Goal: Information Seeking & Learning: Learn about a topic

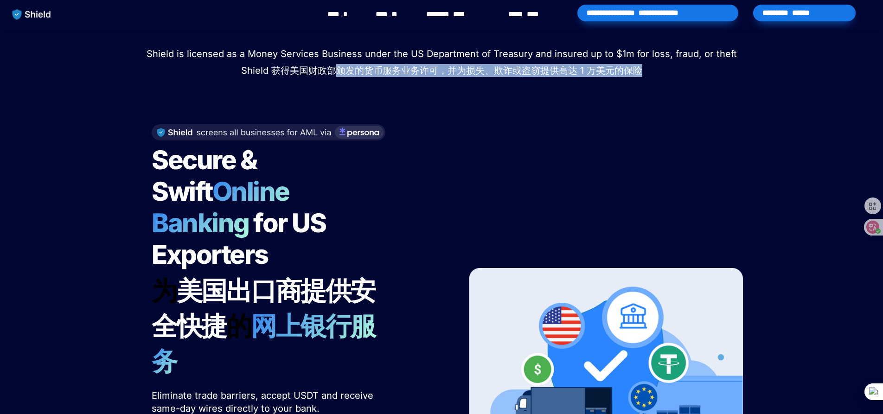
drag, startPoint x: 338, startPoint y: 71, endPoint x: 444, endPoint y: 79, distance: 106.0
type textarea "**********"
click at [444, 79] on p "Shield is licensed as a Money Services Business under the US Department of Trea…" at bounding box center [442, 63] width 860 height 37
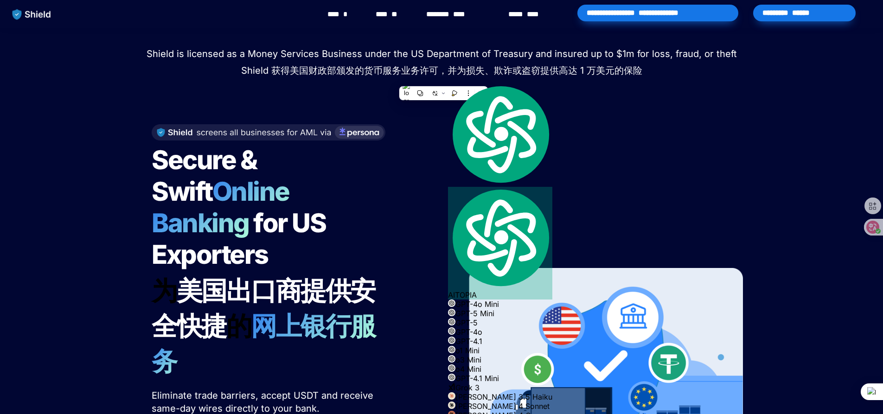
click at [100, 145] on div "Shield raised $2.1M in an oversubscribed pre-seed round! Read here to learn mor…" at bounding box center [441, 320] width 883 height 584
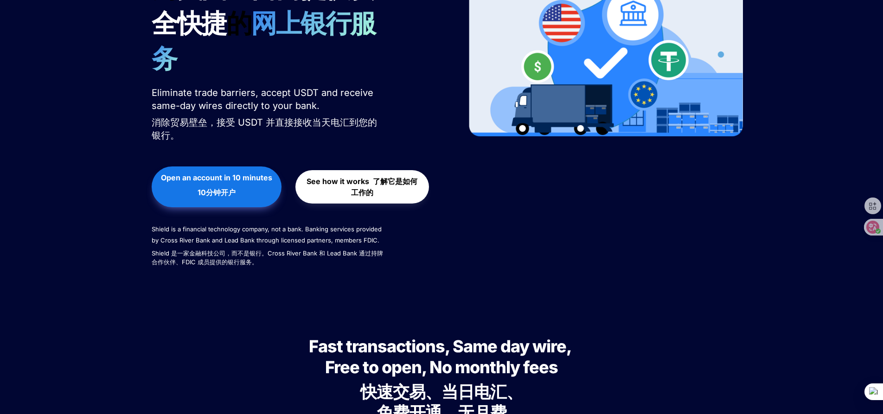
scroll to position [305, 0]
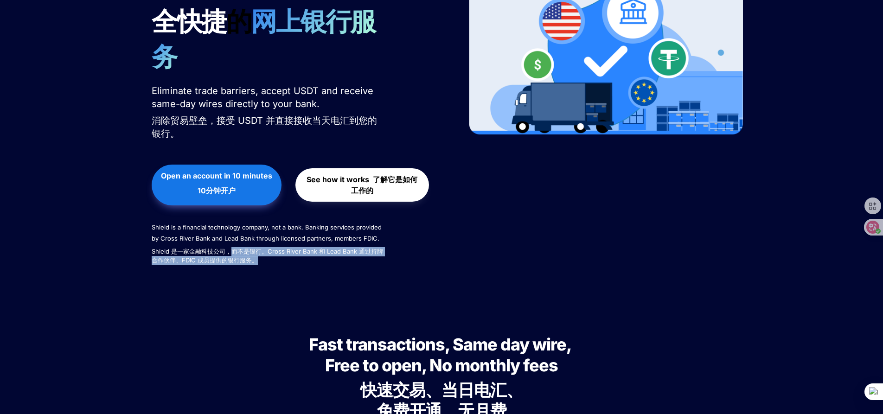
drag, startPoint x: 234, startPoint y: 219, endPoint x: 264, endPoint y: 231, distance: 31.7
click at [264, 247] on font "Shield 是一家金融科技公司，而不是银行。Cross River Bank 和 Lead Bank 通过持牌合作伙伴、FDIC 成员提供的银行服务。" at bounding box center [268, 256] width 232 height 18
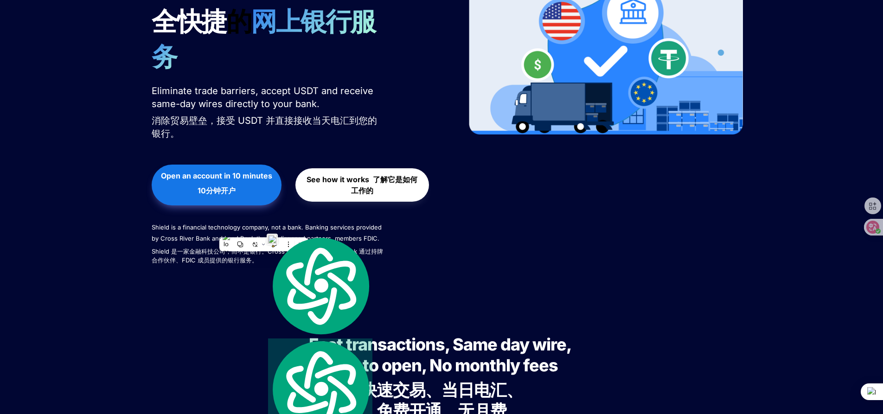
click at [92, 238] on div "Shield raised $2.1M in an oversubscribed pre-seed round! Read here to learn mor…" at bounding box center [441, 15] width 883 height 584
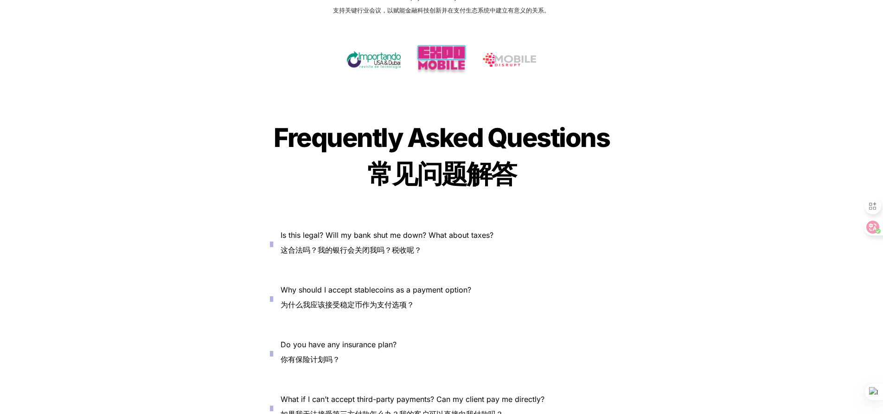
scroll to position [4135, 0]
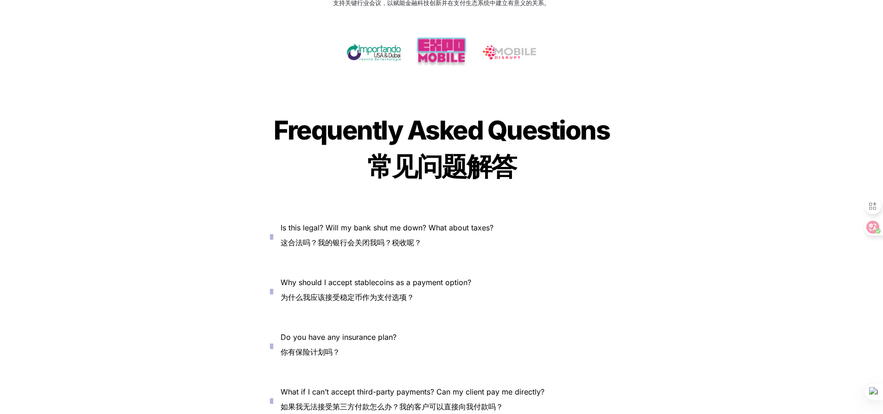
click at [273, 232] on icon "button" at bounding box center [271, 237] width 3 height 11
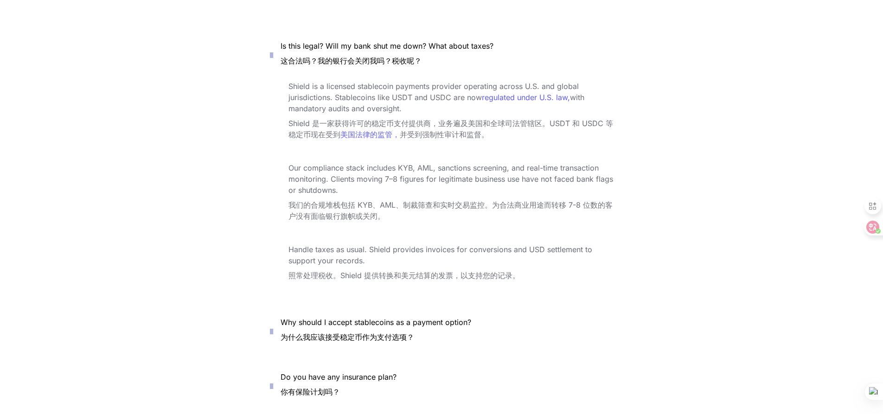
scroll to position [4333, 0]
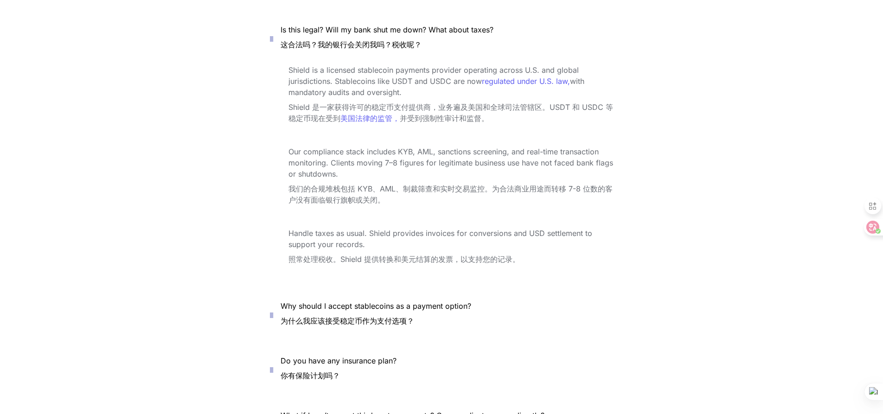
click at [273, 310] on icon "button" at bounding box center [271, 315] width 3 height 11
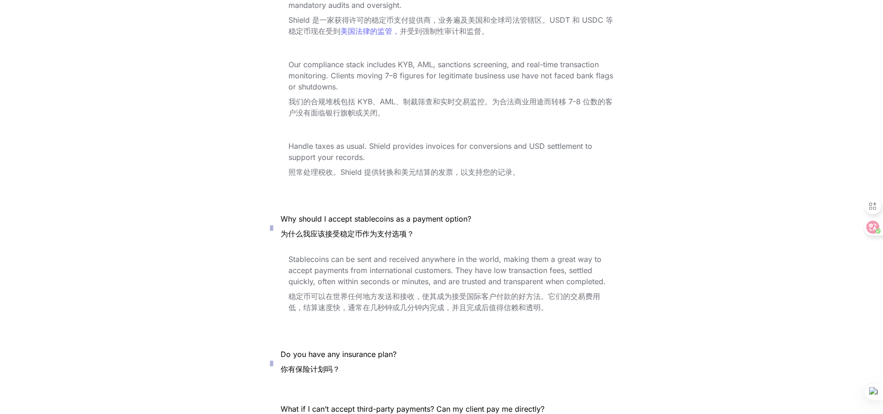
scroll to position [4467, 0]
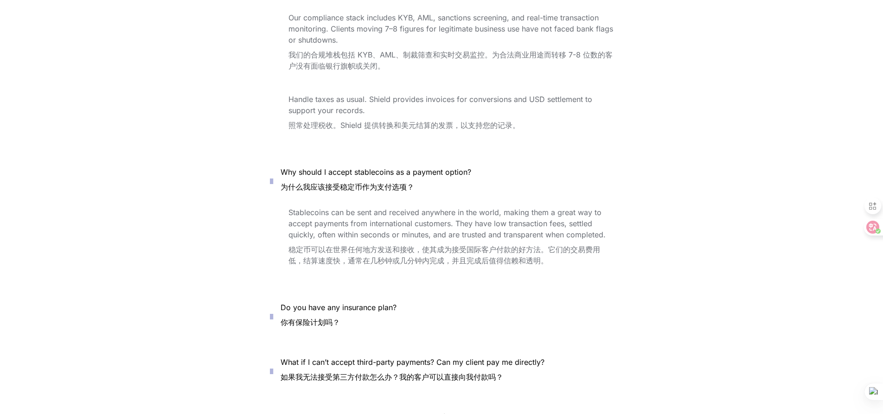
click at [272, 303] on button "Do you have any insurance plan? 你有保险计划吗？" at bounding box center [441, 316] width 371 height 47
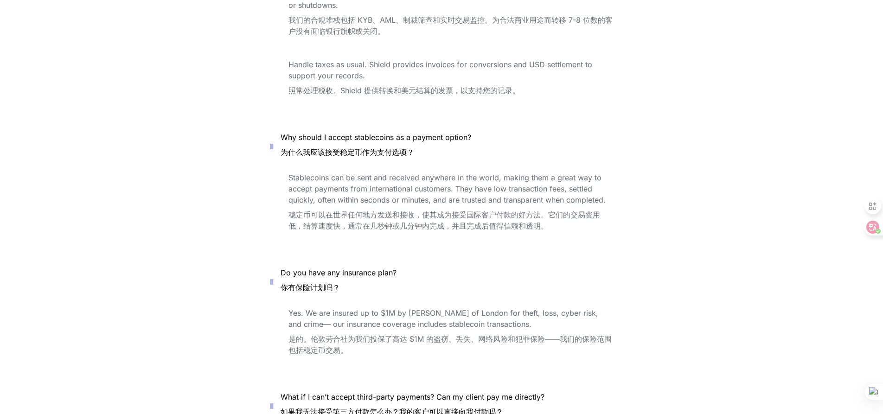
scroll to position [4543, 0]
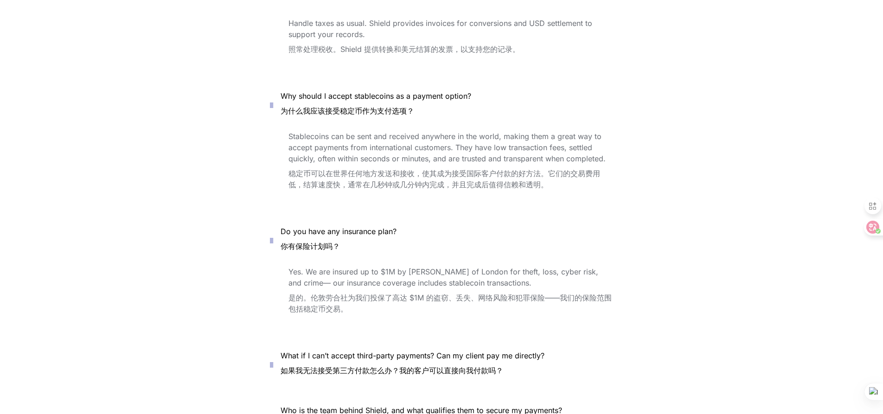
click at [273, 360] on icon "button" at bounding box center [271, 365] width 3 height 11
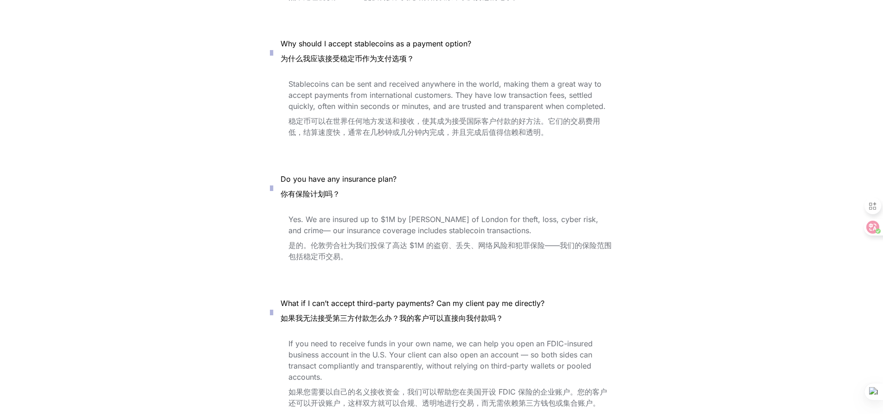
scroll to position [4707, 0]
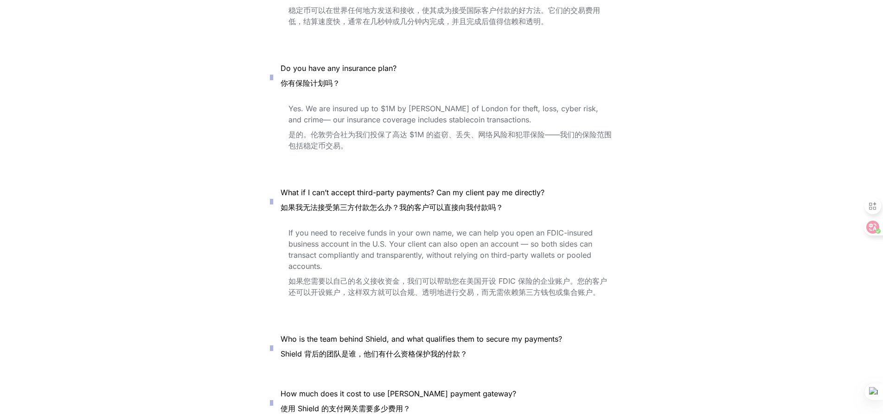
click at [273, 343] on icon "button" at bounding box center [271, 348] width 3 height 11
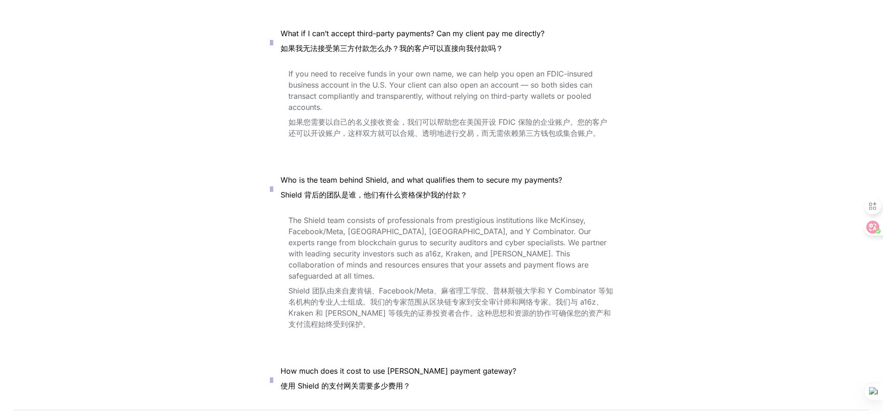
scroll to position [4867, 0]
click at [273, 374] on icon "button" at bounding box center [271, 379] width 3 height 11
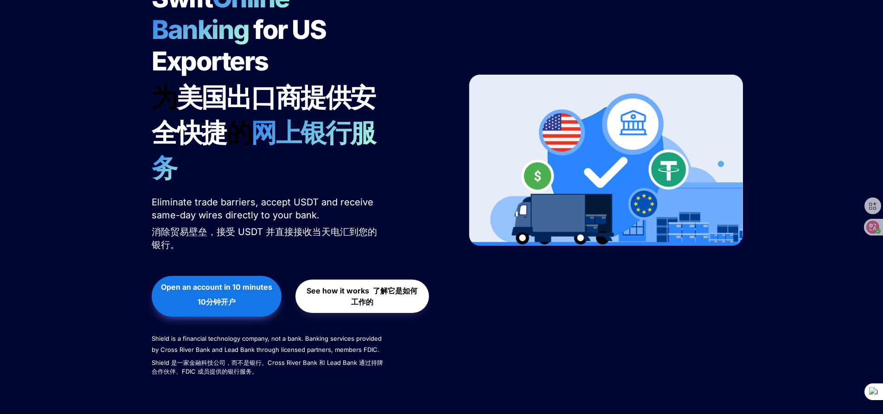
scroll to position [0, 0]
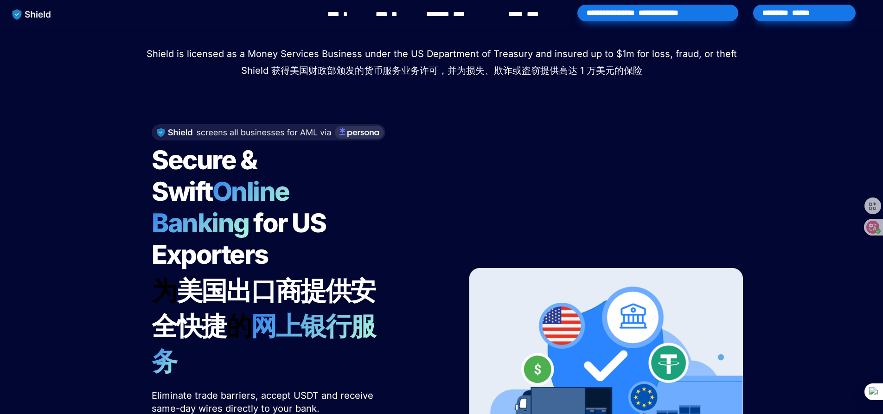
click at [527, 17] on font "main navigation" at bounding box center [525, 14] width 4 height 7
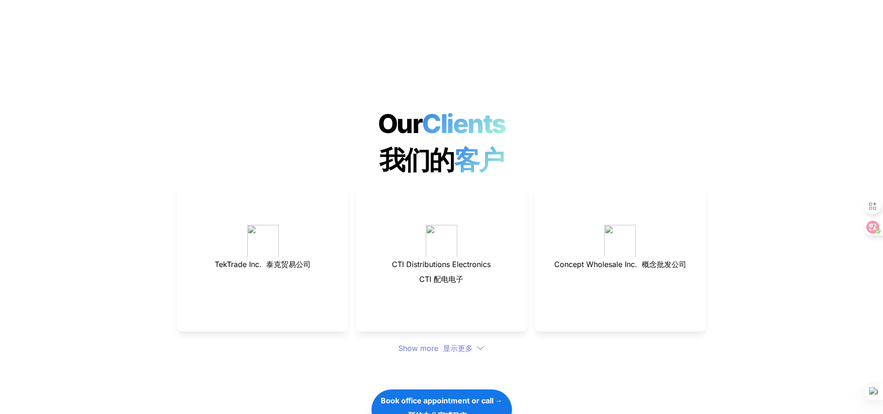
scroll to position [3254, 0]
